Goal: Information Seeking & Learning: Find specific fact

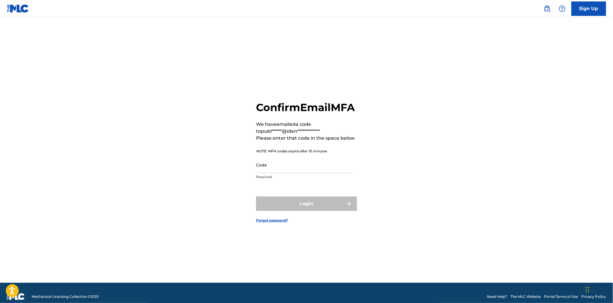
click at [303, 162] on div "**********" at bounding box center [306, 142] width 101 height 82
click at [300, 172] on input "Code" at bounding box center [304, 165] width 97 height 16
paste input "631807"
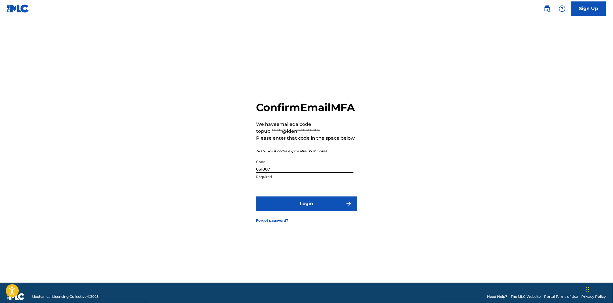
type input "631807"
click at [300, 208] on button "Login" at bounding box center [306, 203] width 101 height 14
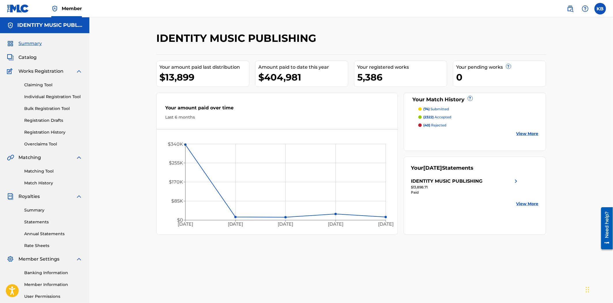
click at [20, 55] on span "Catalog" at bounding box center [27, 57] width 18 height 7
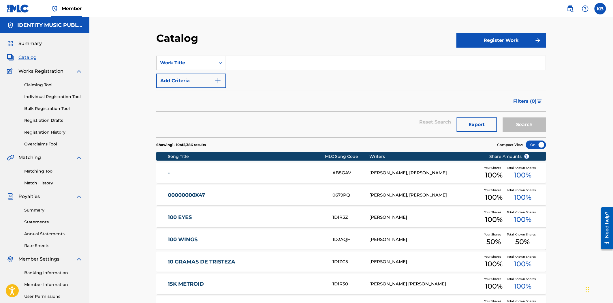
click at [292, 58] on input "Search Form" at bounding box center [386, 63] width 320 height 14
paste input "your krush"
type input "your krush"
click at [541, 129] on button "Search" at bounding box center [524, 124] width 43 height 14
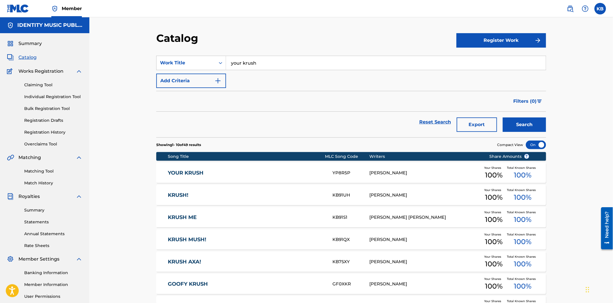
click at [258, 174] on link "YOUR KRUSH" at bounding box center [246, 173] width 157 height 7
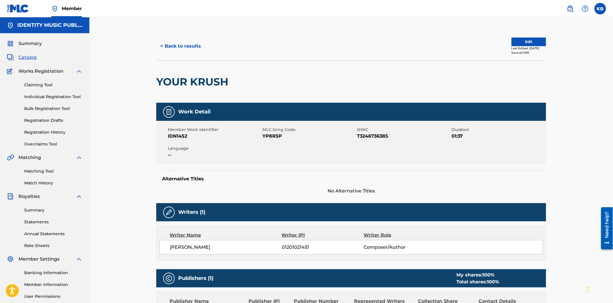
click at [180, 51] on button "< Back to results" at bounding box center [180, 46] width 49 height 14
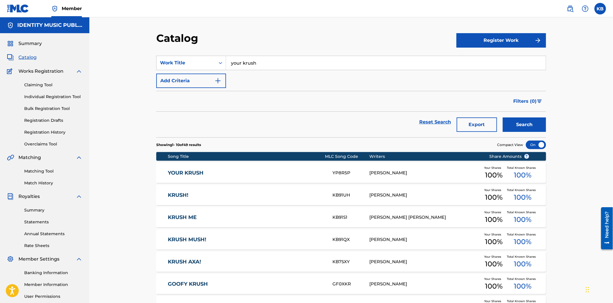
drag, startPoint x: 296, startPoint y: 67, endPoint x: 189, endPoint y: 75, distance: 107.3
click at [189, 75] on div "SearchWithCriteria0bd2ce5a-1c15-41cf-bd68-3e656243b060 Work Title your krush Ad…" at bounding box center [351, 72] width 390 height 32
paste input "there for you"
type input "there for you"
click at [526, 116] on div "Search" at bounding box center [523, 122] width 46 height 21
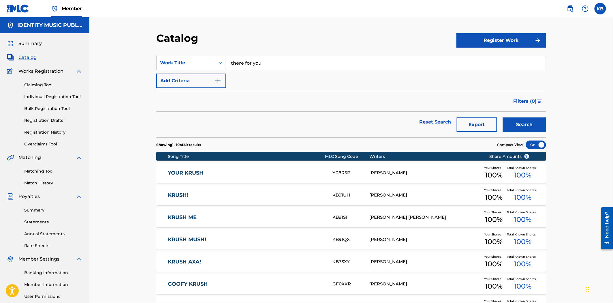
click at [533, 123] on button "Search" at bounding box center [524, 124] width 43 height 14
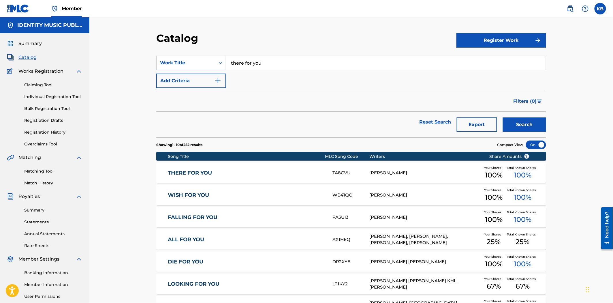
click at [264, 177] on div "THERE FOR YOU TA8CVU [PERSON_NAME] Your Shares 100 % Total Known Shares 100 %" at bounding box center [351, 173] width 390 height 20
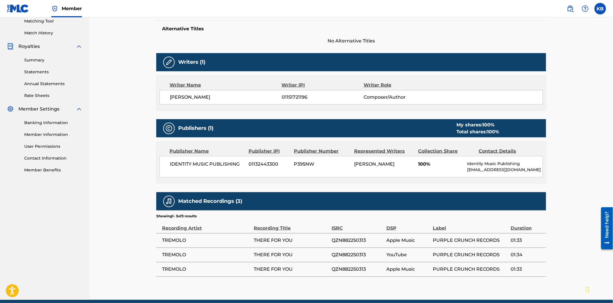
scroll to position [142, 0]
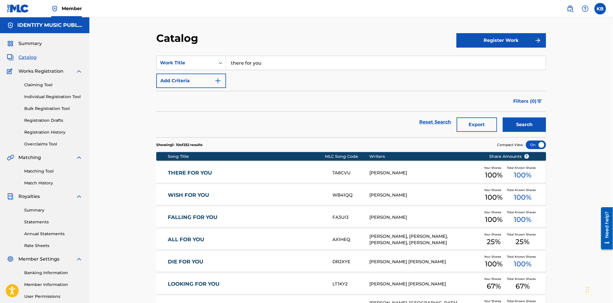
drag, startPoint x: 266, startPoint y: 62, endPoint x: 221, endPoint y: 73, distance: 46.4
click at [210, 70] on div "SearchWithCriteria0bd2ce5a-1c15-41cf-bd68-3e656243b060 Work Title there for you…" at bounding box center [351, 72] width 390 height 32
paste input "still got hope"
type input "still got hope"
click at [526, 123] on button "Search" at bounding box center [524, 124] width 43 height 14
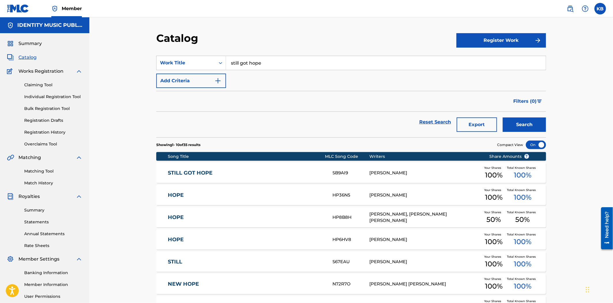
click at [250, 180] on div "STILL GOT HOPE SB9AI9 [PERSON_NAME] Your Shares 100 % Total Known Shares 100 %" at bounding box center [351, 173] width 390 height 20
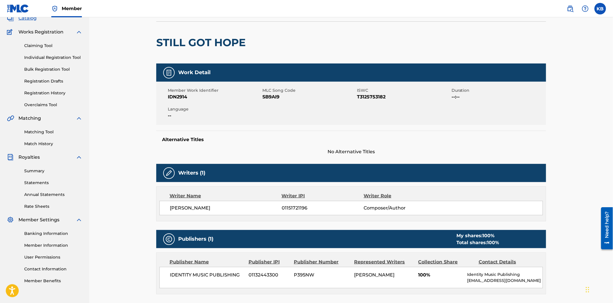
scroll to position [29, 0]
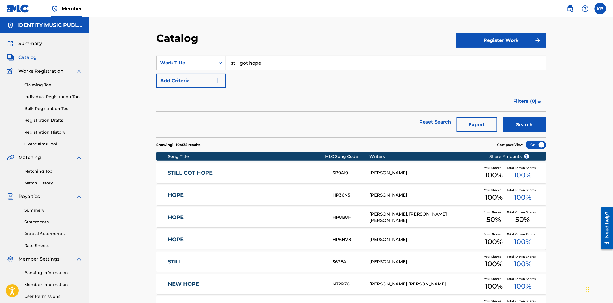
drag, startPoint x: 273, startPoint y: 65, endPoint x: 220, endPoint y: 70, distance: 53.3
click at [220, 70] on div "SearchWithCriteria0bd2ce5a-1c15-41cf-bd68-3e656243b060 Work Title still got hop…" at bounding box center [351, 72] width 390 height 32
paste input "wish for you"
type input "wish for you"
click at [524, 123] on button "Search" at bounding box center [524, 124] width 43 height 14
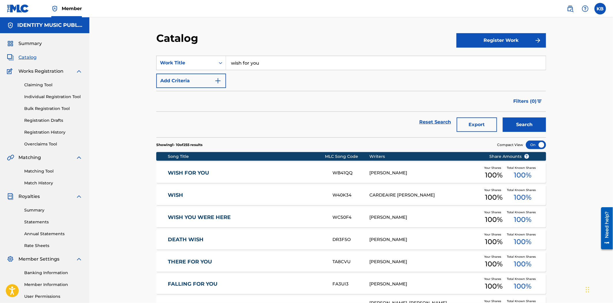
click at [236, 176] on div "WISH FOR YOU WB41QQ [PERSON_NAME] Your Shares 100 % Total Known Shares 100 %" at bounding box center [351, 173] width 390 height 20
drag, startPoint x: 248, startPoint y: 68, endPoint x: 222, endPoint y: 72, distance: 26.6
click at [222, 72] on div "SearchWithCriteria0bd2ce5a-1c15-41cf-bd68-3e656243b060 Work Title wish for you …" at bounding box center [351, 72] width 390 height 32
paste input "atching the moon"
type input "watching the moon"
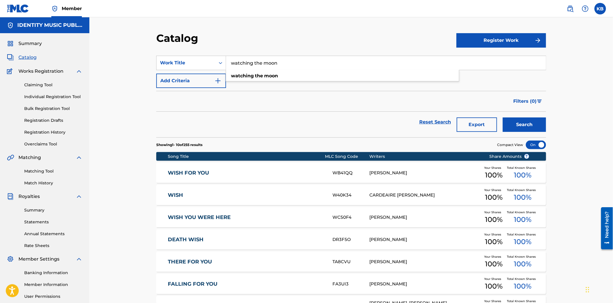
click at [515, 128] on button "Search" at bounding box center [524, 124] width 43 height 14
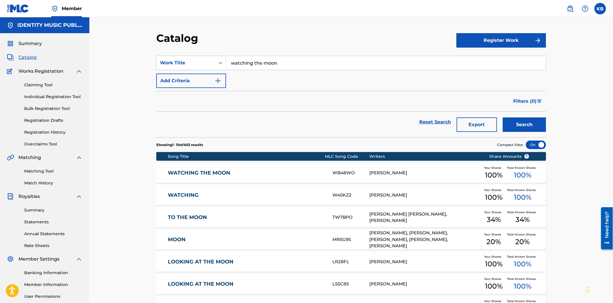
click at [345, 177] on div "WATCHING THE MOON WB48WO [PERSON_NAME] Your Shares 100 % Total Known Shares 100…" at bounding box center [351, 173] width 390 height 20
drag, startPoint x: 299, startPoint y: 64, endPoint x: 229, endPoint y: 67, distance: 70.1
click at [229, 67] on input "watching the moon" at bounding box center [386, 63] width 320 height 14
paste input "toy robot"
type input "toy robot"
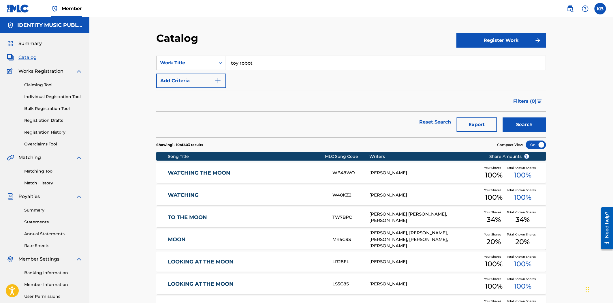
click at [539, 127] on button "Search" at bounding box center [524, 124] width 43 height 14
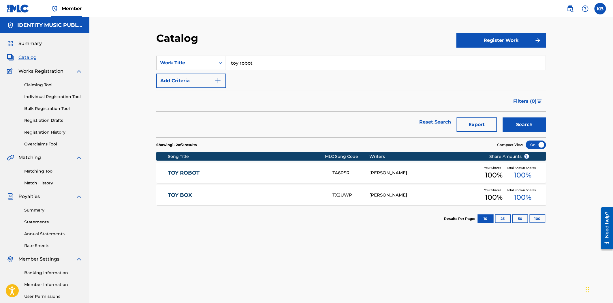
click at [214, 174] on link "TOY ROBOT" at bounding box center [246, 173] width 157 height 7
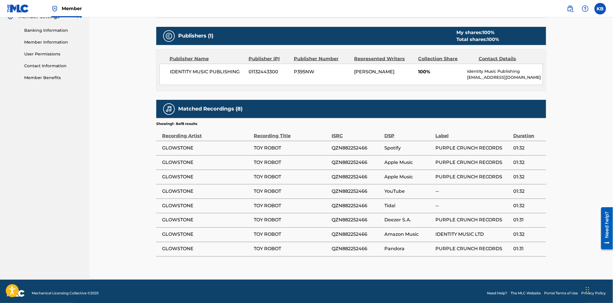
scroll to position [246, 0]
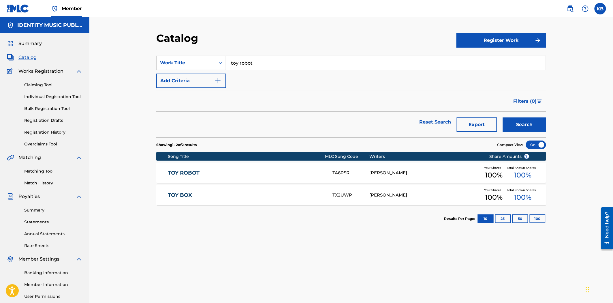
drag, startPoint x: 255, startPoint y: 63, endPoint x: 220, endPoint y: 70, distance: 35.9
click at [220, 70] on div "SearchWithCriteria0bd2ce5a-1c15-41cf-bd68-3e656243b060 Work Title toy robot Add…" at bounding box center [351, 72] width 390 height 32
paste input "where did the time go"
type input "where did the time go"
click at [523, 126] on button "Search" at bounding box center [524, 124] width 43 height 14
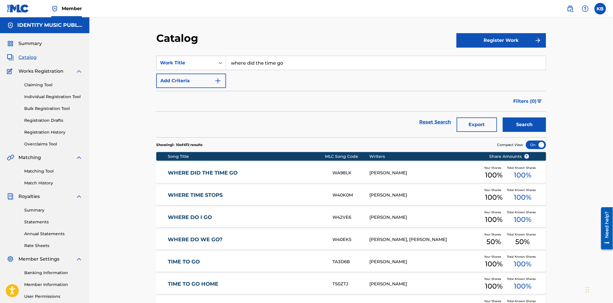
click at [275, 173] on link "WHERE DID THE TIME GO" at bounding box center [246, 173] width 157 height 7
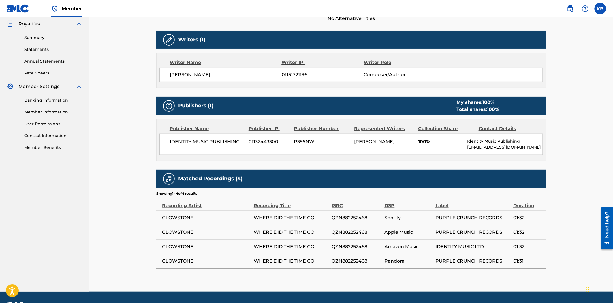
scroll to position [157, 0]
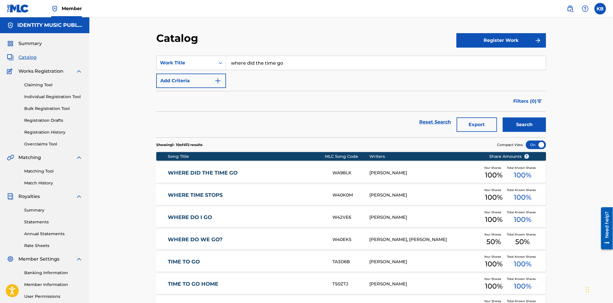
drag, startPoint x: 293, startPoint y: 67, endPoint x: 231, endPoint y: 70, distance: 62.3
click at [231, 69] on input "where did the time go" at bounding box center [386, 63] width 320 height 14
paste input "ish you were here"
type input "wish you were here"
click at [526, 125] on button "Search" at bounding box center [524, 124] width 43 height 14
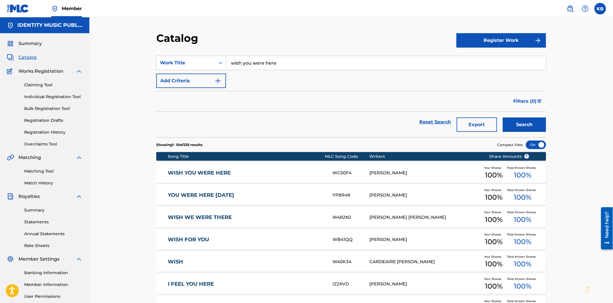
click at [272, 176] on link "WISH YOU WERE HERE" at bounding box center [246, 173] width 157 height 7
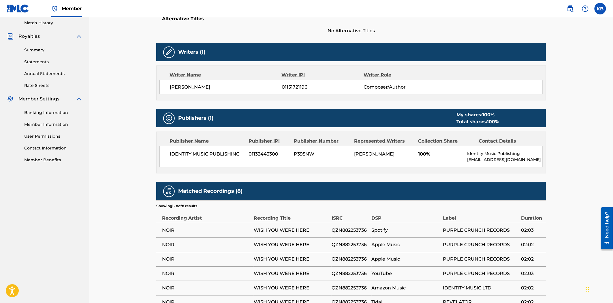
scroll to position [118, 0]
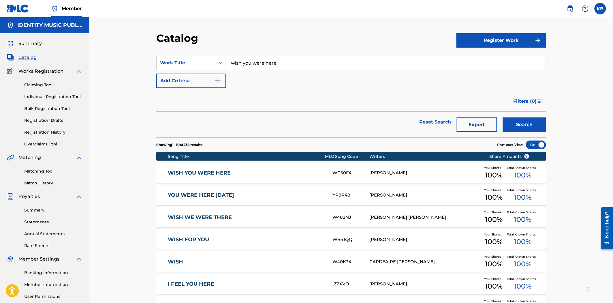
drag, startPoint x: 307, startPoint y: 62, endPoint x: 171, endPoint y: 78, distance: 137.6
click at [171, 78] on div "SearchWithCriteria0bd2ce5a-1c15-41cf-bd68-3e656243b060 Work Title wish you were…" at bounding box center [351, 72] width 390 height 32
click at [48, 144] on link "Overclaims Tool" at bounding box center [53, 144] width 58 height 6
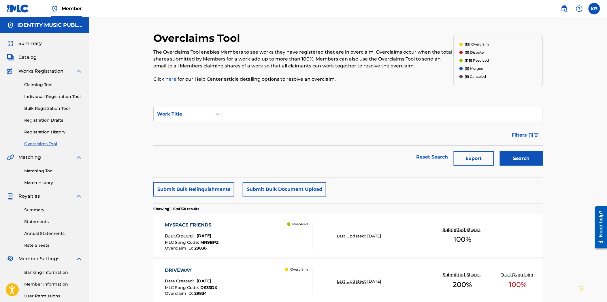
click at [565, 7] on img at bounding box center [564, 8] width 7 height 7
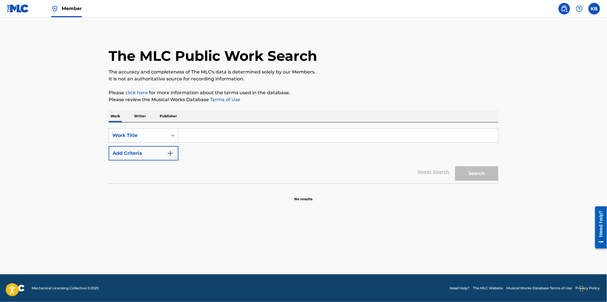
click at [137, 114] on p "Writer" at bounding box center [139, 116] width 15 height 12
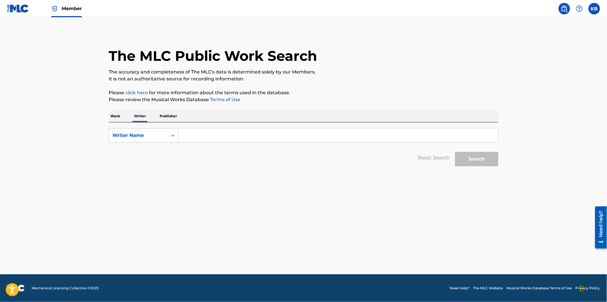
click at [272, 133] on input "Search Form" at bounding box center [338, 136] width 320 height 14
paste input "[PERSON_NAME] ($[PERSON_NAME]) - review previously registered and match to meta…"
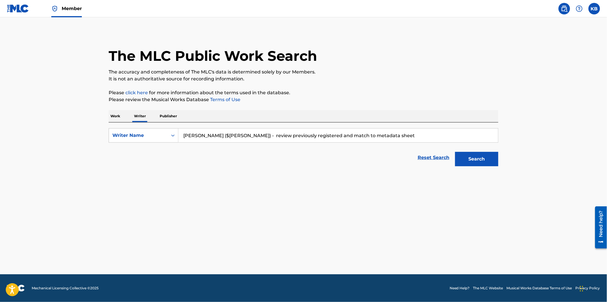
drag, startPoint x: 347, startPoint y: 139, endPoint x: 155, endPoint y: 144, distance: 192.7
click at [155, 144] on form "SearchWithCriteriacba3819d-dc02-4a84-bfcd-f94bf0913759 Writer Name [PERSON_NAME…" at bounding box center [304, 148] width 390 height 41
paste input "1298968270"
type input "1298968270"
click at [486, 159] on button "Search" at bounding box center [476, 159] width 43 height 14
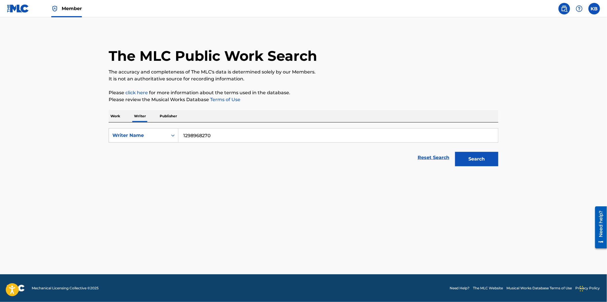
click at [112, 117] on p "Work" at bounding box center [115, 116] width 13 height 12
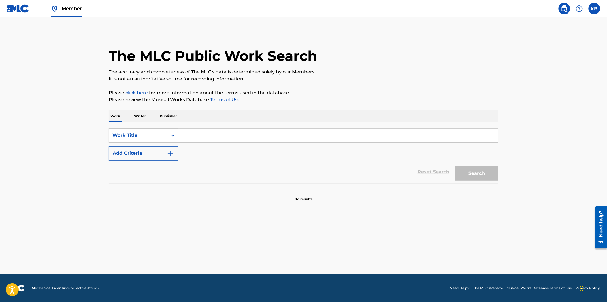
click at [303, 132] on input "Search Form" at bounding box center [338, 136] width 320 height 14
paste input "Hometown"
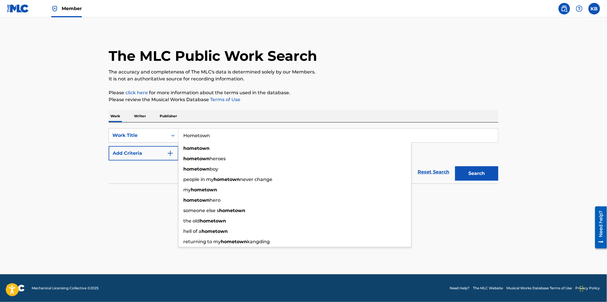
type input "Hometown"
click at [470, 174] on button "Search" at bounding box center [476, 173] width 43 height 14
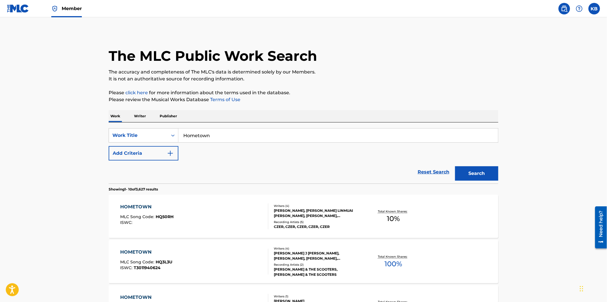
click at [135, 153] on button "Add Criteria" at bounding box center [144, 153] width 70 height 14
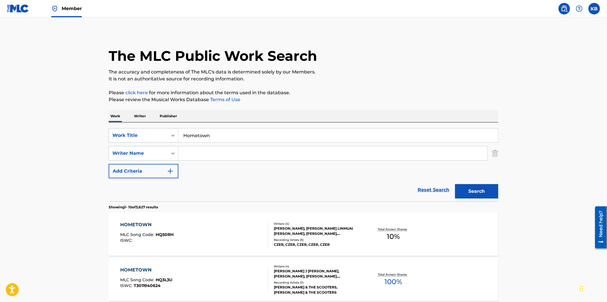
click at [251, 155] on input "Search Form" at bounding box center [332, 153] width 309 height 14
paste input "[PERSON_NAME]"
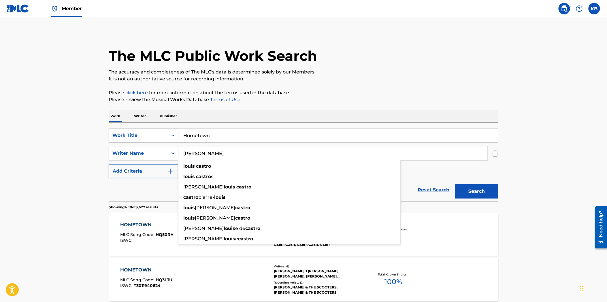
type input "[PERSON_NAME]"
click at [492, 193] on button "Search" at bounding box center [476, 191] width 43 height 14
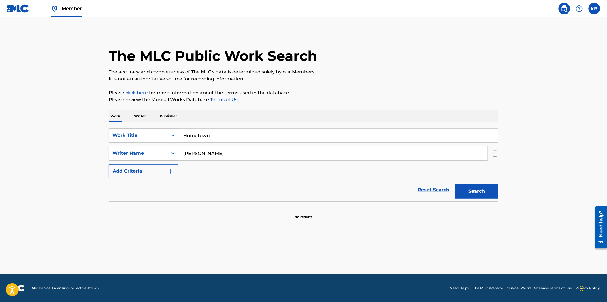
drag, startPoint x: 156, startPoint y: 146, endPoint x: 151, endPoint y: 150, distance: 6.1
click at [150, 147] on div "SearchWithCriteriab7064d49-b3f8-4f17-bc31-c979149cc830 Work Title Hometown Sear…" at bounding box center [304, 153] width 390 height 50
paste input "why i feel like [PERSON_NAME]? - 99-02 mix"
type input "why i feel like [PERSON_NAME]? - 99-02 mix"
drag, startPoint x: 205, startPoint y: 156, endPoint x: 224, endPoint y: 155, distance: 19.4
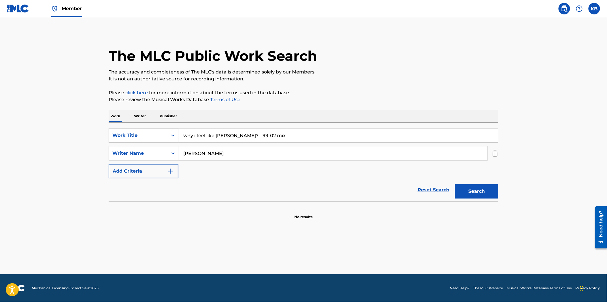
click at [191, 157] on input "[PERSON_NAME]" at bounding box center [332, 153] width 309 height 14
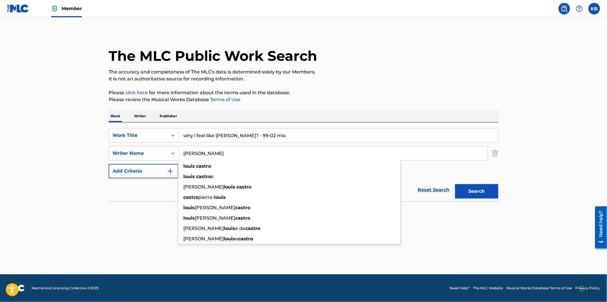
drag, startPoint x: 234, startPoint y: 153, endPoint x: 171, endPoint y: 162, distance: 63.7
click at [171, 161] on div "SearchWithCriteriab7064d49-b3f8-4f17-bc31-c979149cc830 Work Title why i feel li…" at bounding box center [304, 153] width 390 height 50
paste input "[PERSON_NAME]"
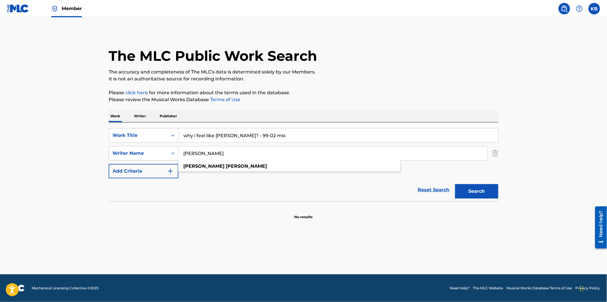
type input "[PERSON_NAME]"
click at [472, 189] on button "Search" at bounding box center [476, 191] width 43 height 14
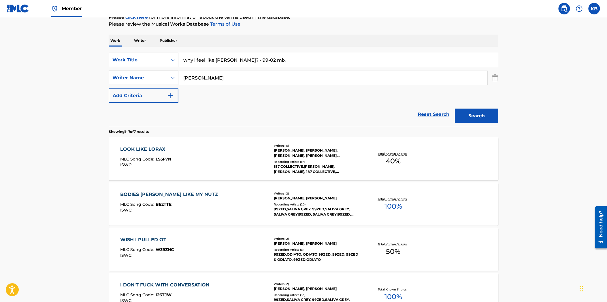
scroll to position [27, 0]
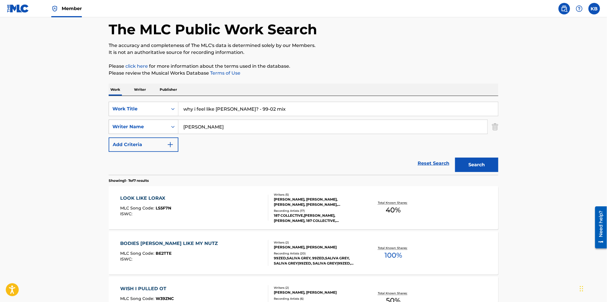
drag, startPoint x: 307, startPoint y: 108, endPoint x: 133, endPoint y: 123, distance: 175.0
click at [133, 121] on div "SearchWithCriteriab7064d49-b3f8-4f17-bc31-c979149cc830 Work Title why i feel li…" at bounding box center [304, 127] width 390 height 50
paste input "Arcadian Body Bags"
type input "Arcadian Body Bags"
drag, startPoint x: 218, startPoint y: 134, endPoint x: 149, endPoint y: 145, distance: 70.1
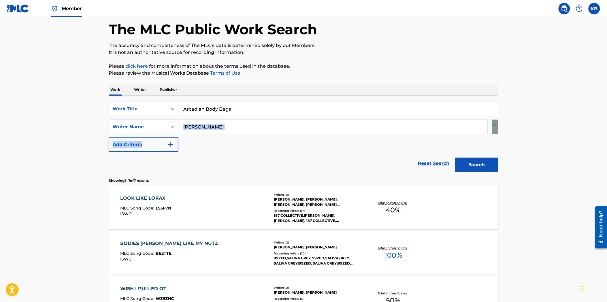
click at [149, 144] on div "SearchWithCriteriab7064d49-b3f8-4f17-bc31-c979149cc830 Work Title Arcadian Body…" at bounding box center [304, 127] width 390 height 50
drag, startPoint x: 209, startPoint y: 130, endPoint x: 152, endPoint y: 143, distance: 58.4
click at [147, 140] on div "SearchWithCriteriab7064d49-b3f8-4f17-bc31-c979149cc830 Work Title Arcadian Body…" at bounding box center [304, 127] width 390 height 50
paste input "[PERSON_NAME]"
type input "[PERSON_NAME]"
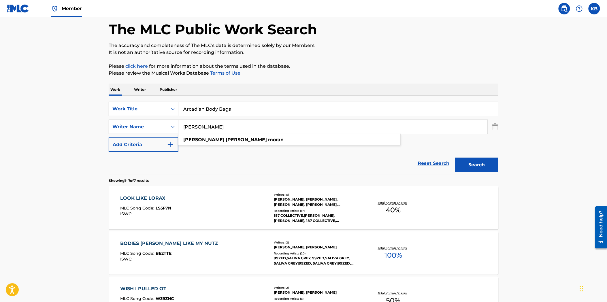
click at [449, 165] on link "Reset Search" at bounding box center [433, 163] width 37 height 13
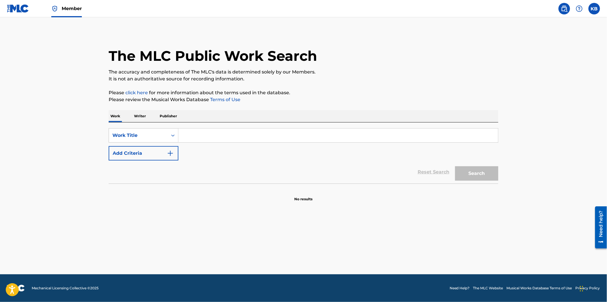
click at [204, 134] on input "Search Form" at bounding box center [338, 136] width 320 height 14
paste input "Arcadian Body Bags"
type input "Arcadian Body Bags"
click at [175, 156] on button "Add Criteria" at bounding box center [144, 153] width 70 height 14
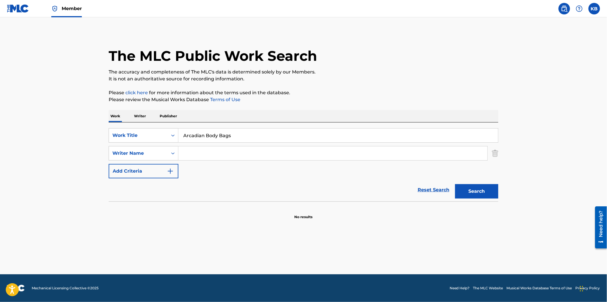
click at [208, 157] on input "Search Form" at bounding box center [332, 153] width 309 height 14
paste input "Arcadian Body Bags"
drag, startPoint x: 229, startPoint y: 156, endPoint x: 134, endPoint y: 170, distance: 96.2
click at [134, 170] on div "SearchWithCriteriab7064d49-b3f8-4f17-bc31-c979149cc830 Work Title Arcadian Body…" at bounding box center [304, 153] width 390 height 50
paste input "Arcadian Body Bags"
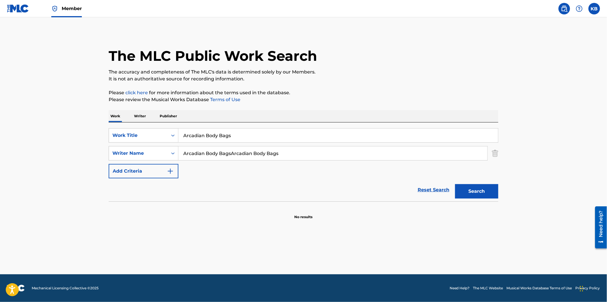
drag, startPoint x: 282, startPoint y: 151, endPoint x: 71, endPoint y: 170, distance: 211.0
click at [72, 170] on main "The MLC Public Work Search The accuracy and completeness of The MLC's data is d…" at bounding box center [303, 145] width 607 height 257
paste input "ndrew [PERSON_NAME]"
type input "[PERSON_NAME]"
click at [483, 196] on button "Search" at bounding box center [476, 191] width 43 height 14
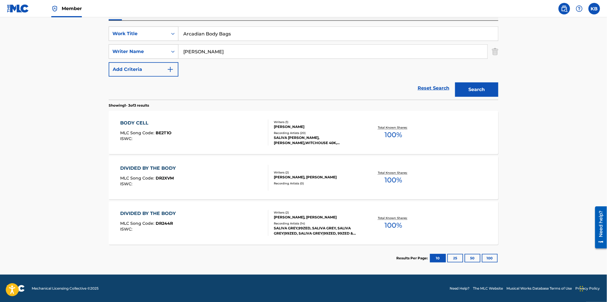
scroll to position [38, 0]
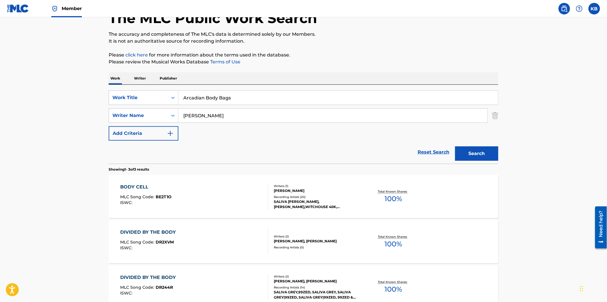
click at [236, 89] on div "SearchWithCriteriab7064d49-b3f8-4f17-bc31-c979149cc830 Work Title Arcadian Body…" at bounding box center [304, 124] width 390 height 79
drag, startPoint x: 242, startPoint y: 94, endPoint x: 133, endPoint y: 103, distance: 109.6
click at [138, 102] on div "SearchWithCriteriab7064d49-b3f8-4f17-bc31-c979149cc830 Work Title Arcadian Body…" at bounding box center [304, 98] width 390 height 14
paste input "Sorry 4 tha Wa!T"
type input "Sorry 4 tha Wa!T"
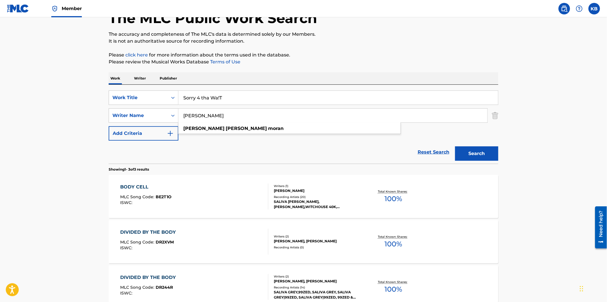
drag, startPoint x: 289, startPoint y: 116, endPoint x: 125, endPoint y: 131, distance: 163.9
click at [125, 131] on div "SearchWithCriteriab7064d49-b3f8-4f17-bc31-c979149cc830 Work Title Sorry 4 tha W…" at bounding box center [304, 116] width 390 height 50
paste input "[PERSON_NAME]"
type input "[PERSON_NAME]"
click at [470, 151] on button "Search" at bounding box center [476, 153] width 43 height 14
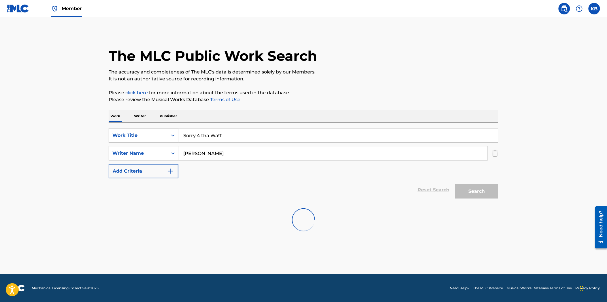
scroll to position [0, 0]
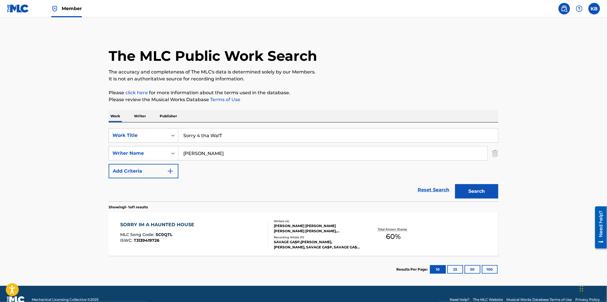
click at [217, 239] on div "SORRY IM A HAUNTED HOUSE MLC Song Code : SC0QTL ISWC : T3139419726" at bounding box center [195, 234] width 148 height 26
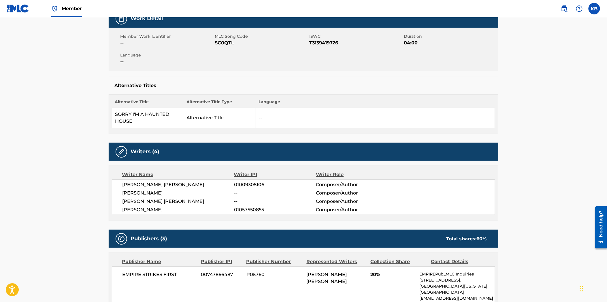
scroll to position [128, 0]
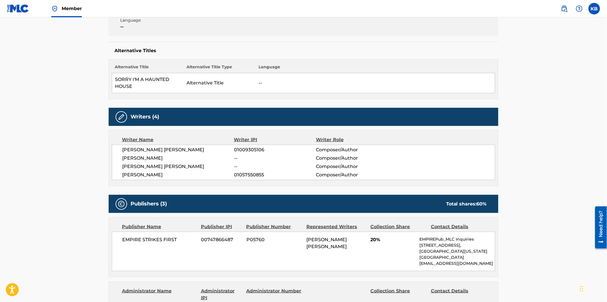
drag, startPoint x: 187, startPoint y: 174, endPoint x: 137, endPoint y: 178, distance: 49.8
click at [128, 177] on span "[PERSON_NAME]" at bounding box center [178, 175] width 112 height 7
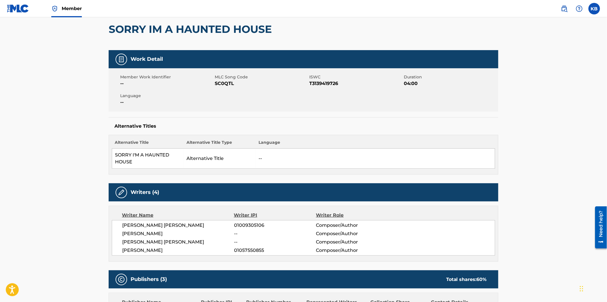
scroll to position [64, 0]
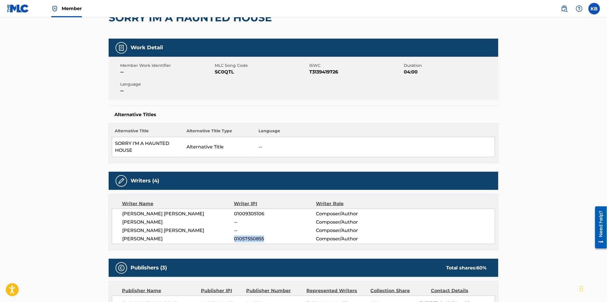
drag, startPoint x: 267, startPoint y: 238, endPoint x: 235, endPoint y: 240, distance: 32.1
click at [235, 240] on span "01057550855" at bounding box center [275, 239] width 82 height 7
copy span "01057550855"
drag, startPoint x: 131, startPoint y: 149, endPoint x: 112, endPoint y: 141, distance: 21.0
click at [112, 141] on table "Alternative Title Alternative Title Type Language SORRY I'M A HAUNTED HOUSE Alt…" at bounding box center [303, 142] width 383 height 29
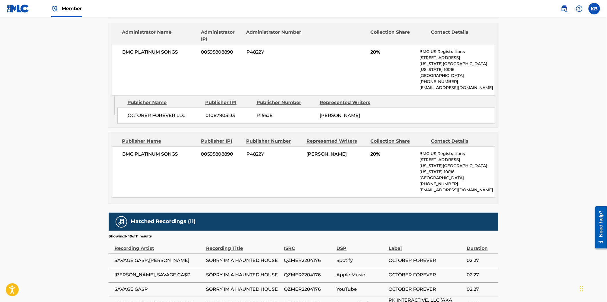
scroll to position [448, 0]
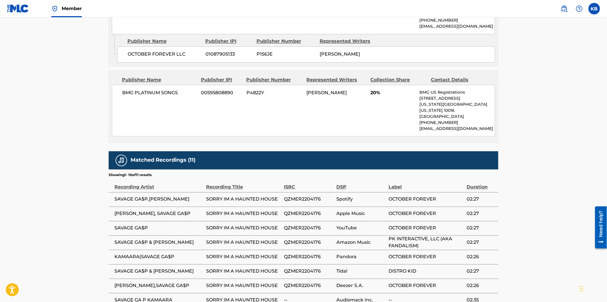
click at [295, 196] on span "QZMER2204176" at bounding box center [309, 199] width 50 height 7
copy span "QZMER2204176"
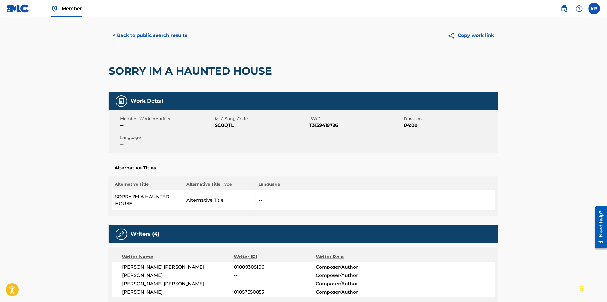
scroll to position [0, 0]
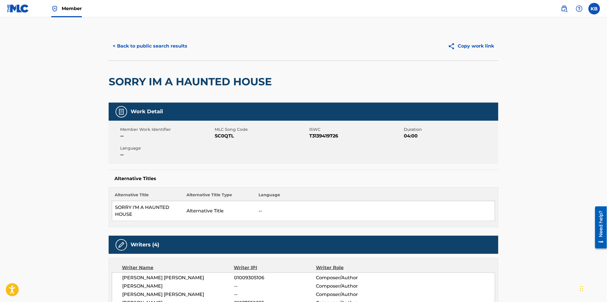
click at [150, 48] on button "< Back to public search results" at bounding box center [150, 46] width 83 height 14
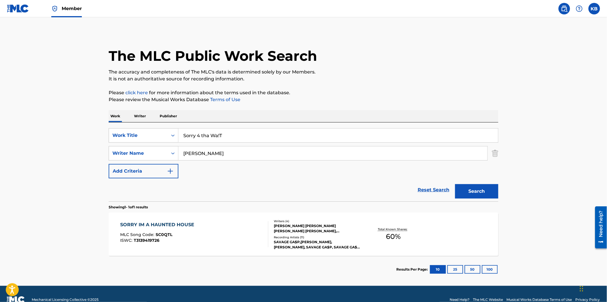
click at [136, 118] on p "Writer" at bounding box center [139, 116] width 15 height 12
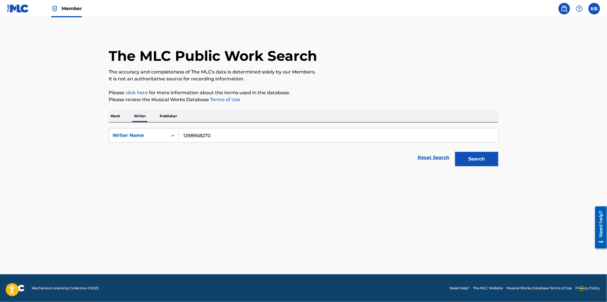
drag, startPoint x: 222, startPoint y: 136, endPoint x: 161, endPoint y: 145, distance: 61.8
click at [161, 145] on form "SearchWithCriteriacba3819d-dc02-4a84-bfcd-f94bf0913759 Writer Name 1298968270 R…" at bounding box center [304, 148] width 390 height 41
paste input "[PERSON_NAME]"
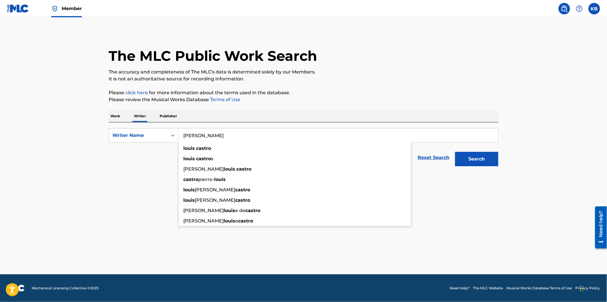
type input "[PERSON_NAME]"
click at [477, 157] on button "Search" at bounding box center [476, 159] width 43 height 14
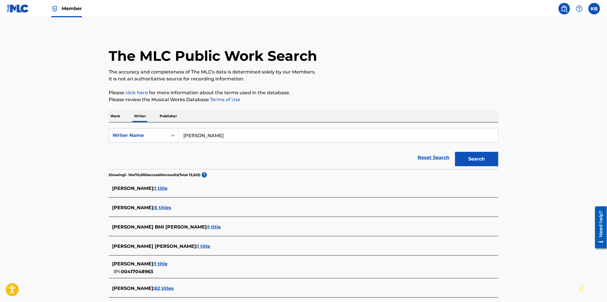
click at [156, 208] on span "5 titles" at bounding box center [163, 207] width 17 height 5
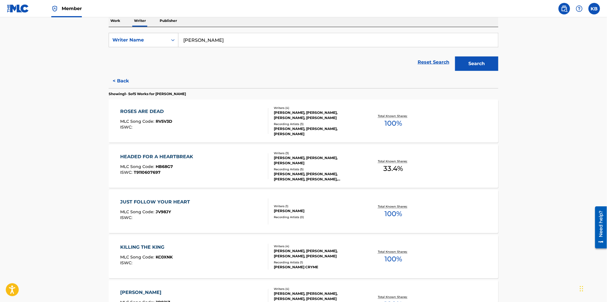
scroll to position [96, 0]
click at [223, 119] on div "ROSES ARE DEAD MLC Song Code : RV5V3D ISWC :" at bounding box center [195, 121] width 148 height 26
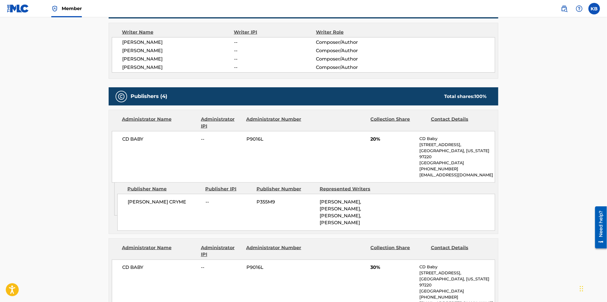
scroll to position [224, 0]
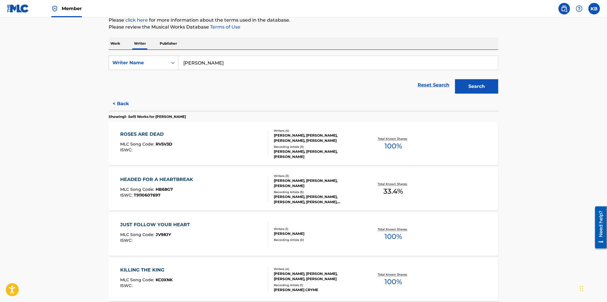
scroll to position [128, 0]
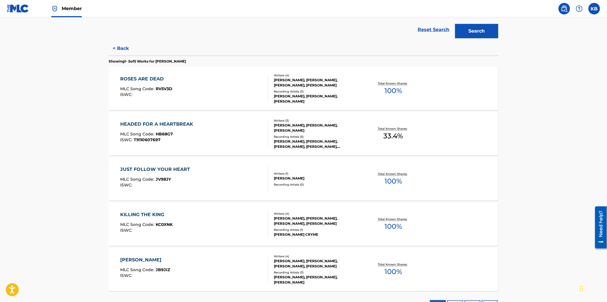
click at [217, 182] on div "JUST FOLLOW YOUR HEART MLC Song Code : JV98JY ISWC :" at bounding box center [195, 179] width 148 height 26
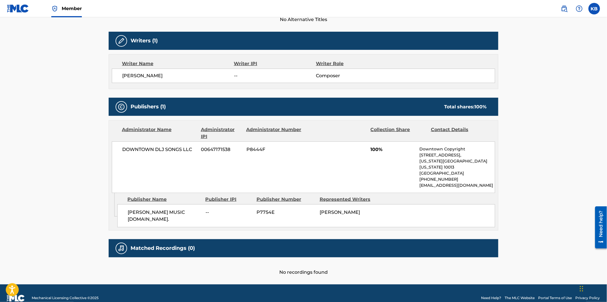
scroll to position [175, 0]
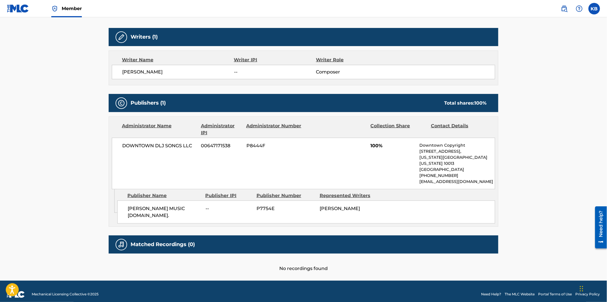
drag, startPoint x: 219, startPoint y: 182, endPoint x: 223, endPoint y: 180, distance: 4.8
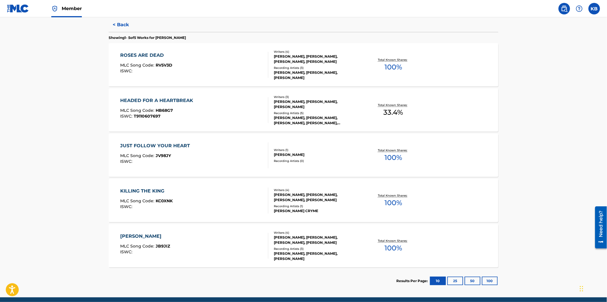
scroll to position [174, 0]
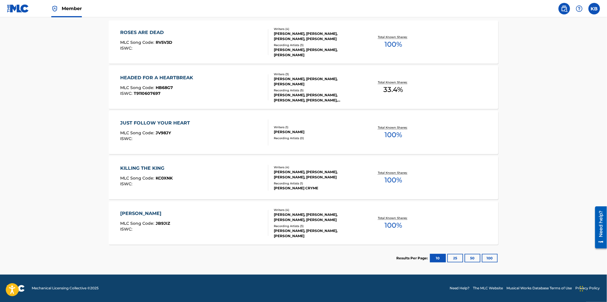
click at [218, 219] on div "[PERSON_NAME] EL REY MLC Song Code : JB9JIZ ISWC :" at bounding box center [195, 223] width 148 height 26
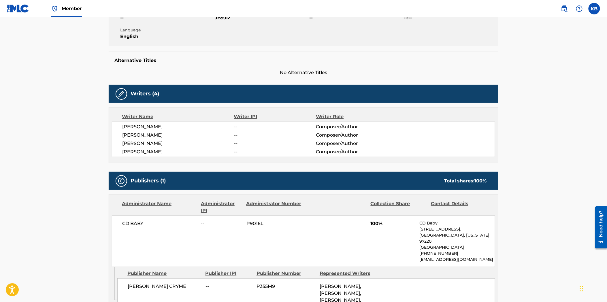
scroll to position [128, 0]
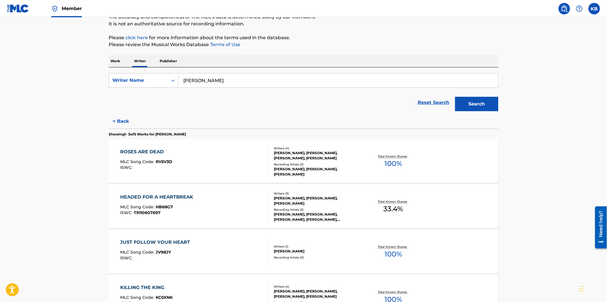
scroll to position [128, 0]
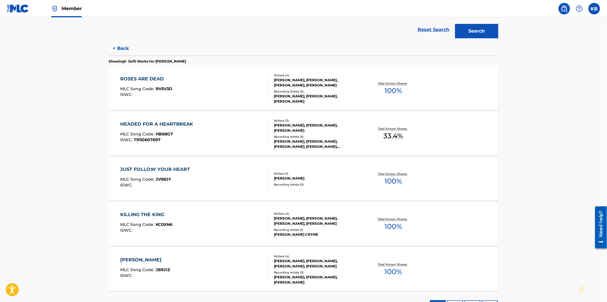
click at [211, 232] on div "KILLING THE KING MLC Song Code : KC0XNK ISWC :" at bounding box center [195, 224] width 148 height 26
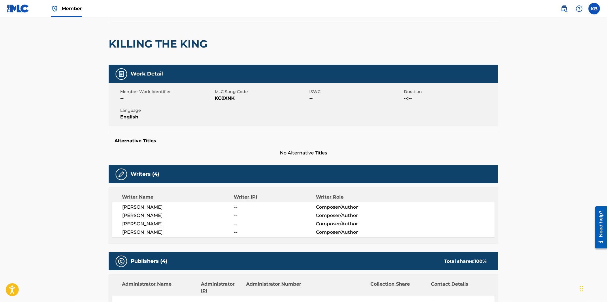
scroll to position [128, 0]
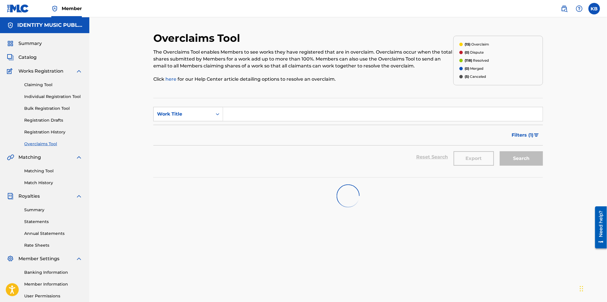
click at [566, 8] on img at bounding box center [564, 8] width 7 height 7
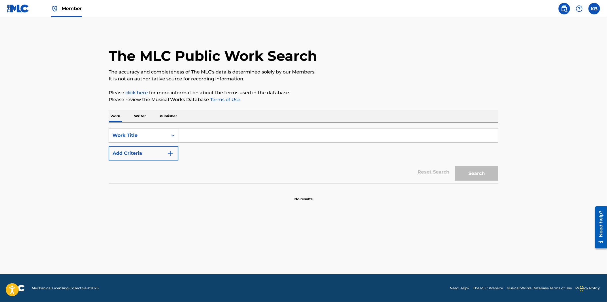
drag, startPoint x: 133, startPoint y: 111, endPoint x: 146, endPoint y: 117, distance: 14.1
click at [133, 111] on p "Writer" at bounding box center [139, 116] width 15 height 12
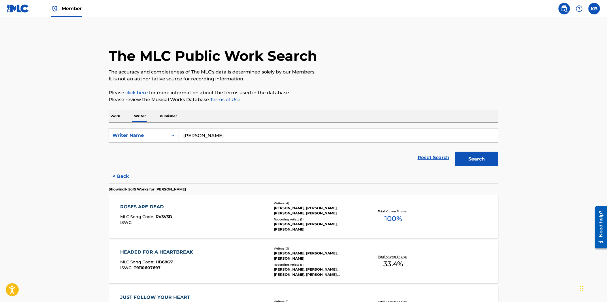
click at [219, 143] on form "SearchWithCriteriacba3819d-dc02-4a84-bfcd-f94bf0913759 Writer Name [PERSON_NAME…" at bounding box center [304, 148] width 390 height 41
drag, startPoint x: 224, startPoint y: 137, endPoint x: 163, endPoint y: 154, distance: 63.6
click at [153, 149] on form "SearchWithCriteriacba3819d-dc02-4a84-bfcd-f94bf0913759 Writer Name [PERSON_NAME…" at bounding box center [304, 148] width 390 height 41
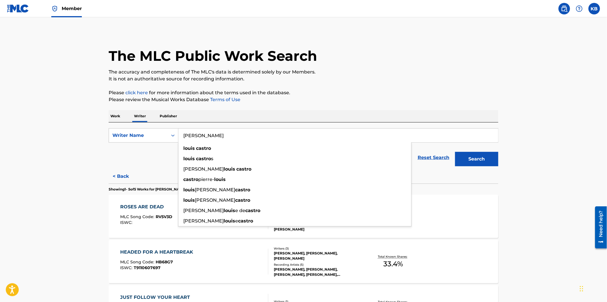
paste input "[PERSON_NAME]"
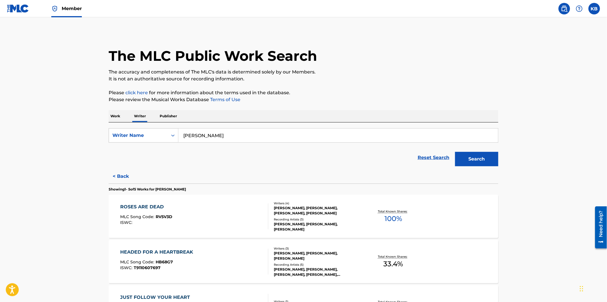
click at [467, 160] on button "Search" at bounding box center [476, 159] width 43 height 14
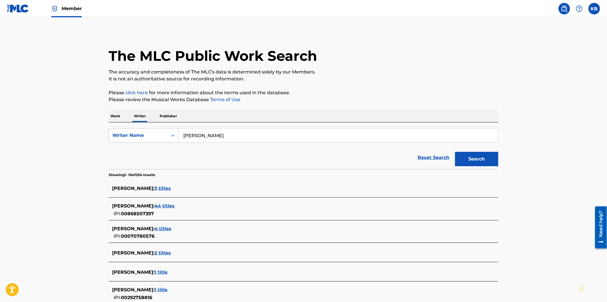
drag, startPoint x: 229, startPoint y: 134, endPoint x: 172, endPoint y: 152, distance: 60.2
click at [159, 146] on form "SearchWithCriteriacba3819d-dc02-4a84-bfcd-f94bf0913759 Writer Name [PERSON_NAME…" at bounding box center [304, 148] width 390 height 41
paste input "[PERSON_NAME]"
type input "[PERSON_NAME]"
click at [474, 154] on button "Search" at bounding box center [476, 159] width 43 height 14
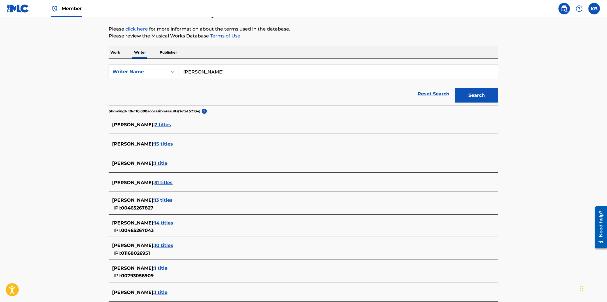
scroll to position [64, 0]
click at [165, 182] on span "31 titles" at bounding box center [164, 182] width 18 height 5
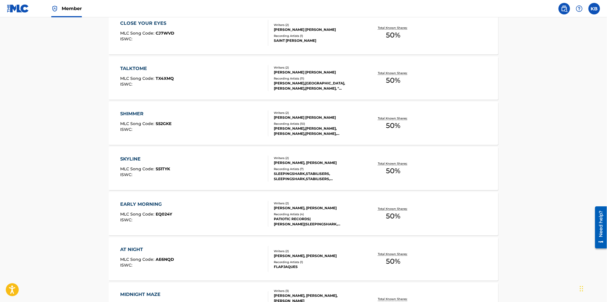
scroll to position [192, 0]
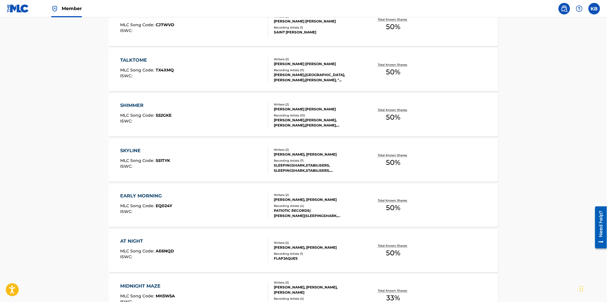
click at [209, 158] on div "SKYLINE MLC Song Code : S51TYK ISWC :" at bounding box center [195, 160] width 148 height 26
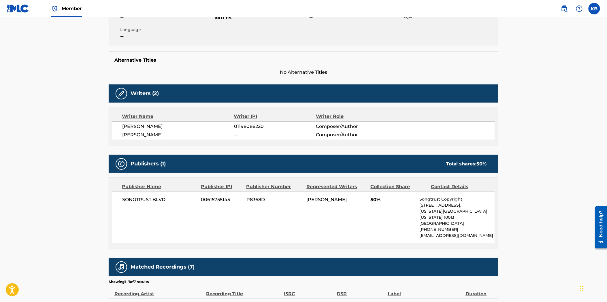
scroll to position [128, 0]
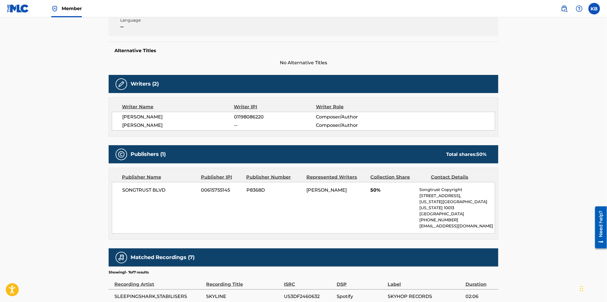
drag, startPoint x: 173, startPoint y: 117, endPoint x: 120, endPoint y: 121, distance: 53.2
click at [122, 120] on div "[PERSON_NAME] 01198086220 Composer/Author [PERSON_NAME] -- Composer/Author" at bounding box center [303, 121] width 383 height 19
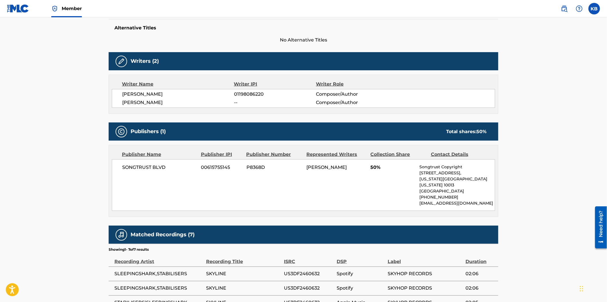
scroll to position [150, 0]
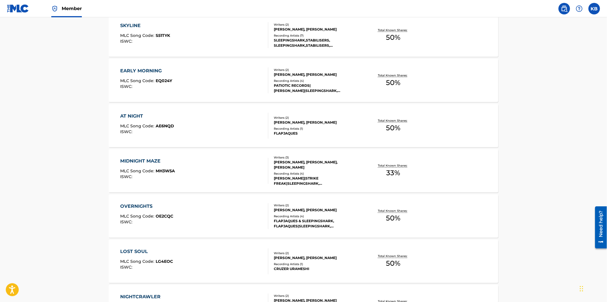
scroll to position [320, 0]
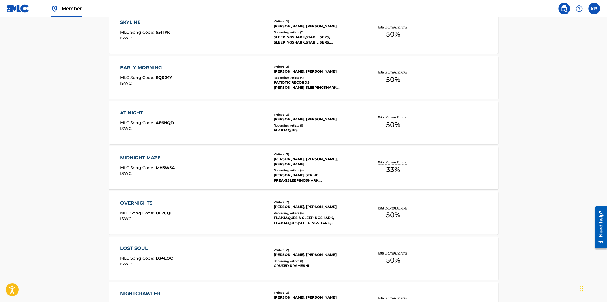
click at [190, 215] on div "OVERNIGHTS MLC Song Code : OE2CQC ISWC :" at bounding box center [195, 213] width 148 height 26
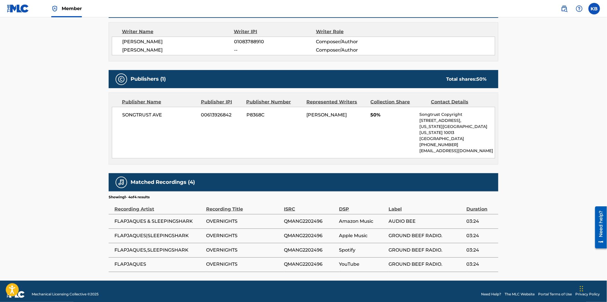
click at [319, 218] on span "QMANG2202496" at bounding box center [310, 221] width 52 height 7
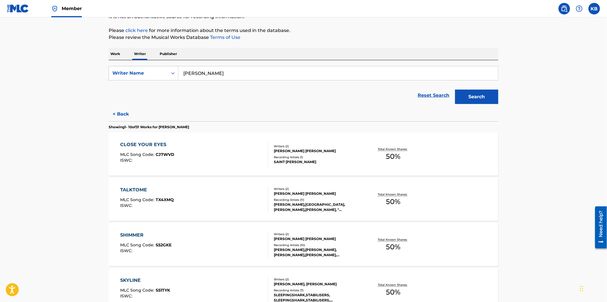
scroll to position [160, 0]
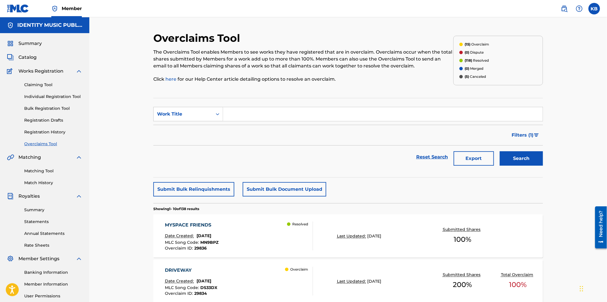
click at [566, 10] on img at bounding box center [564, 8] width 7 height 7
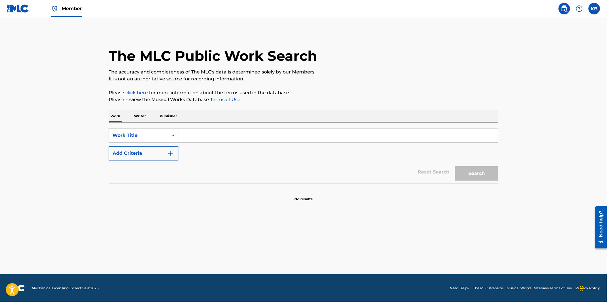
click at [213, 133] on input "Search Form" at bounding box center [338, 136] width 320 height 14
paste input "CAN'T SAVE YOU"
type input "CAN'T SAVE YOU"
click at [481, 160] on div "SearchWithCriteriab7064d49-b3f8-4f17-bc31-c979149cc830 Work Title CAN'T SAVE YO…" at bounding box center [304, 144] width 390 height 32
click at [481, 173] on button "Search" at bounding box center [476, 173] width 43 height 14
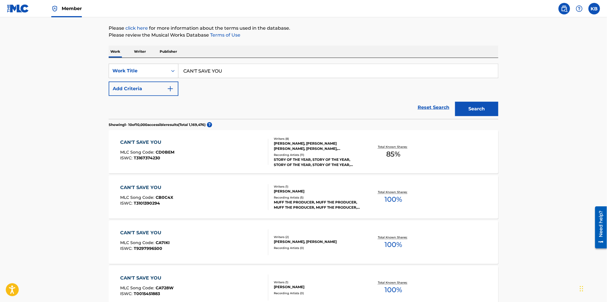
scroll to position [64, 0]
click at [216, 148] on div "CAN'T SAVE YOU MLC Song Code : CD0BEM ISWC : T3167374230" at bounding box center [195, 153] width 148 height 26
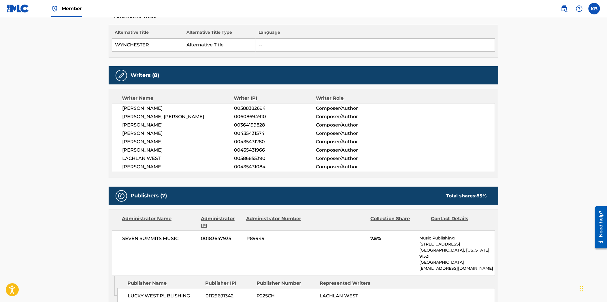
scroll to position [160, 0]
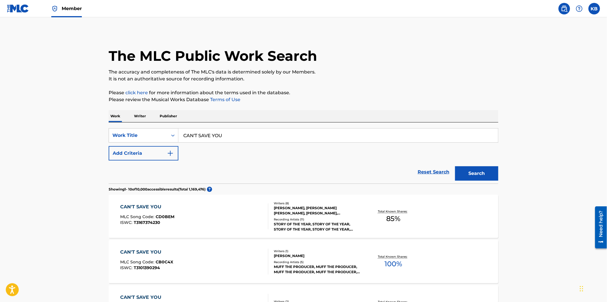
click at [163, 158] on button "Add Criteria" at bounding box center [144, 153] width 70 height 14
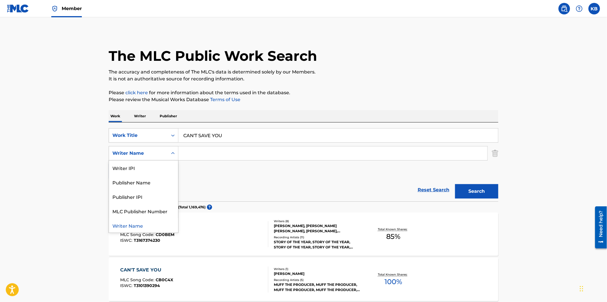
click at [155, 158] on div "Writer Name" at bounding box center [138, 153] width 59 height 11
click at [157, 139] on div "Work Title" at bounding box center [138, 135] width 59 height 11
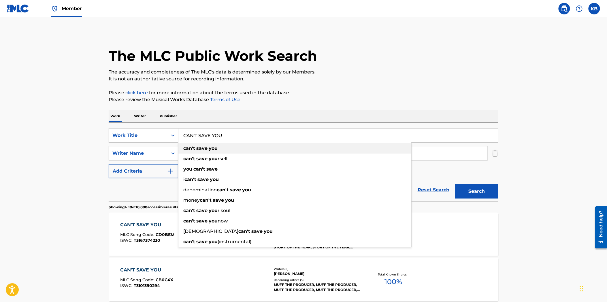
drag, startPoint x: 315, startPoint y: 134, endPoint x: 180, endPoint y: 146, distance: 135.2
click at [180, 142] on div "CAN'T SAVE YOU can't save you can't save you rself you can't save i can't save …" at bounding box center [338, 136] width 320 height 14
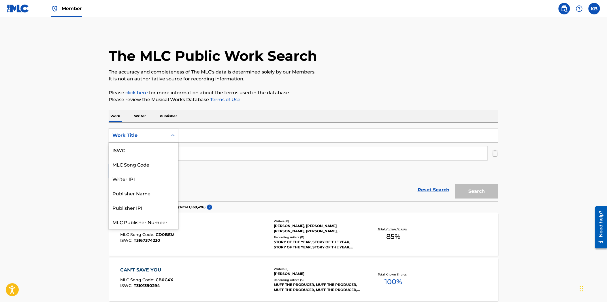
click at [123, 138] on div "Work Title" at bounding box center [138, 135] width 52 height 7
click at [281, 175] on div "SearchWithCriteriab7064d49-b3f8-4f17-bc31-c979149cc830 7 results available. Use…" at bounding box center [304, 153] width 390 height 50
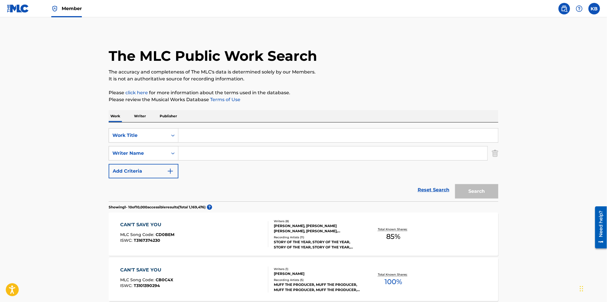
click at [493, 154] on img "Search Form" at bounding box center [495, 153] width 6 height 14
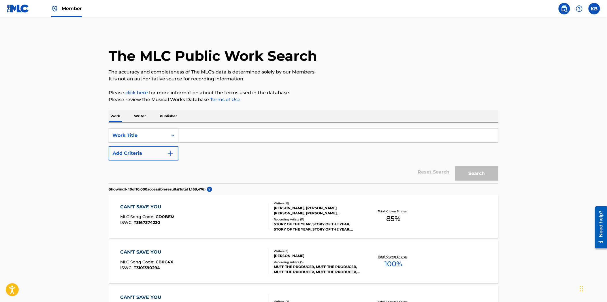
click at [195, 135] on input "Search Form" at bounding box center [338, 136] width 320 height 14
paste input "I Didn't Feel Well from the Very Beginning"
type input "I Didn't Feel Well from the Very Beginning"
click at [479, 178] on button "Search" at bounding box center [476, 173] width 43 height 14
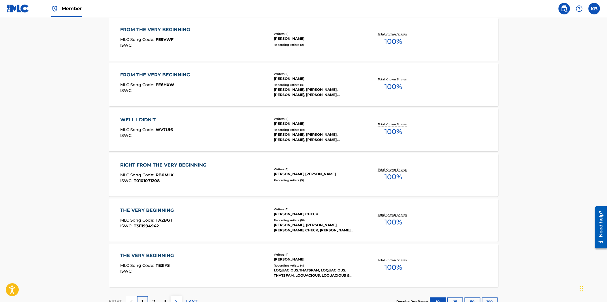
scroll to position [403, 0]
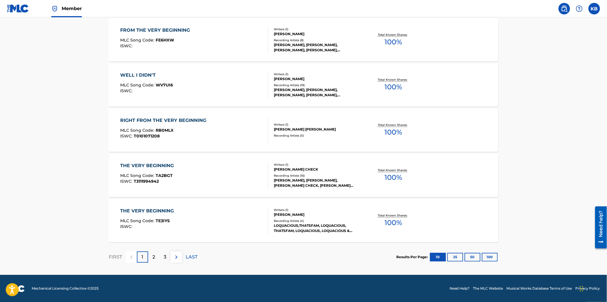
click at [149, 257] on div "2" at bounding box center [153, 257] width 11 height 11
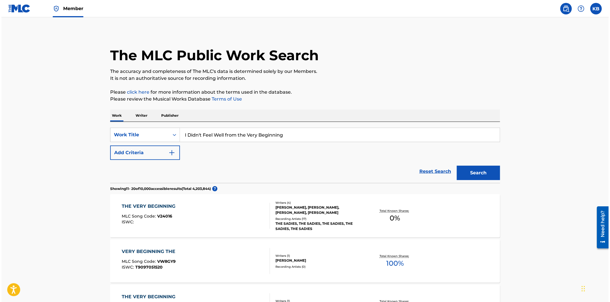
scroll to position [0, 0]
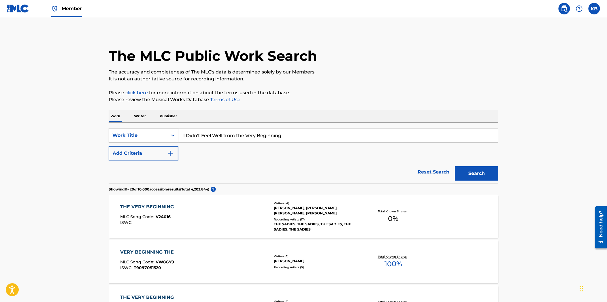
drag, startPoint x: 143, startPoint y: 114, endPoint x: 165, endPoint y: 121, distance: 23.7
click at [144, 115] on p "Writer" at bounding box center [139, 116] width 15 height 12
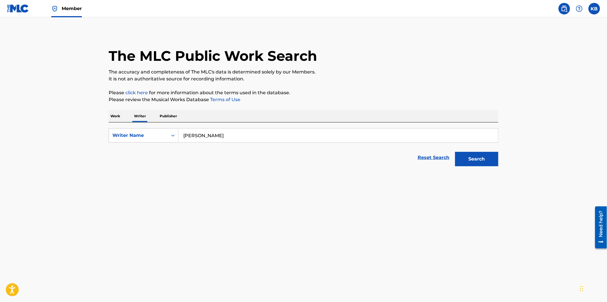
click at [226, 129] on input "[PERSON_NAME]" at bounding box center [338, 136] width 320 height 14
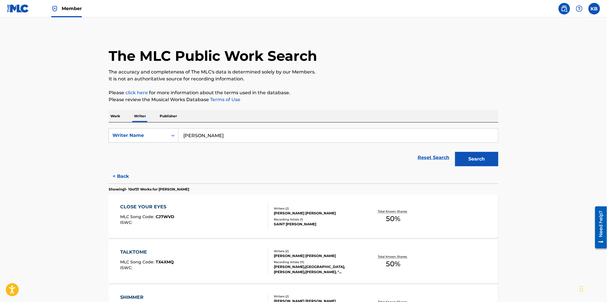
drag, startPoint x: 270, startPoint y: 135, endPoint x: 158, endPoint y: 151, distance: 113.3
click at [155, 150] on form "SearchWithCriteriacba3819d-dc02-4a84-bfcd-f94bf0913759 Writer Name [PERSON_NAME…" at bounding box center [304, 148] width 390 height 41
paste input "[PERSON_NAME]"
type input "[PERSON_NAME]"
click at [490, 161] on button "Search" at bounding box center [476, 159] width 43 height 14
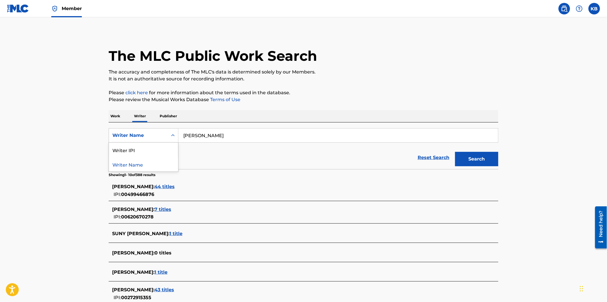
click at [161, 137] on div "Writer Name" at bounding box center [138, 135] width 52 height 7
click at [155, 152] on div "Writer IPI" at bounding box center [143, 150] width 69 height 14
click at [229, 132] on input "Search Form" at bounding box center [338, 136] width 320 height 14
paste input "1295353334"
type input "1295353334"
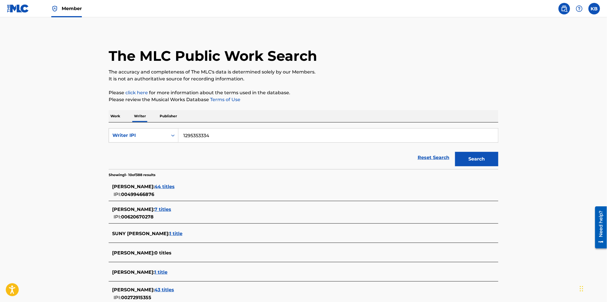
click at [487, 157] on button "Search" at bounding box center [476, 159] width 43 height 14
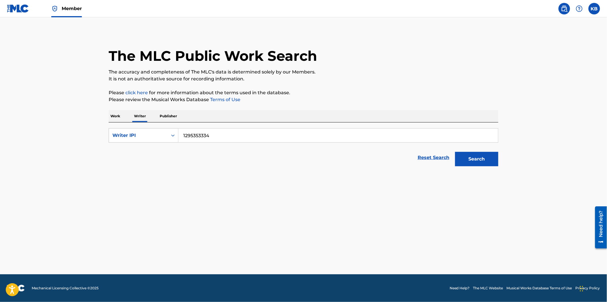
click at [469, 161] on button "Search" at bounding box center [476, 159] width 43 height 14
click at [332, 183] on main "The MLC Public Work Search The accuracy and completeness of The MLC's data is d…" at bounding box center [303, 145] width 607 height 257
click at [481, 160] on button "Search" at bounding box center [476, 159] width 43 height 14
